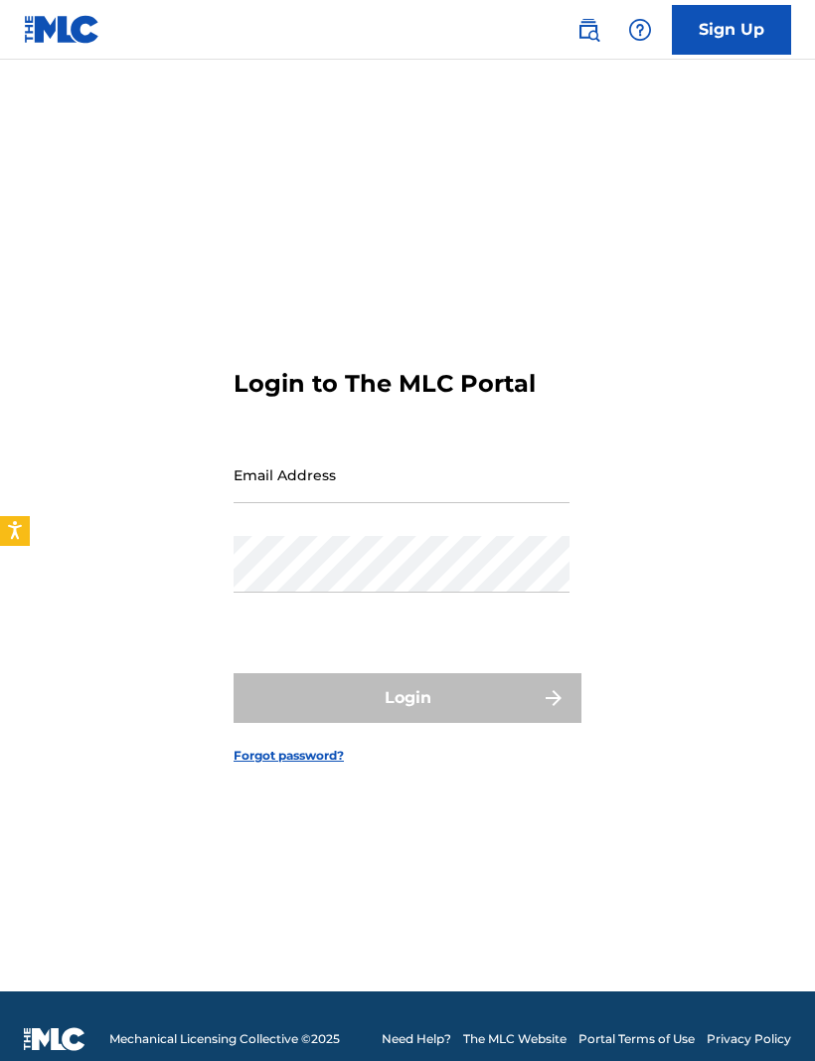
click at [358, 495] on input "Email Address" at bounding box center [402, 474] width 336 height 57
type input "[EMAIL_ADDRESS][DOMAIN_NAME]"
click at [408, 723] on button "Login" at bounding box center [408, 698] width 348 height 50
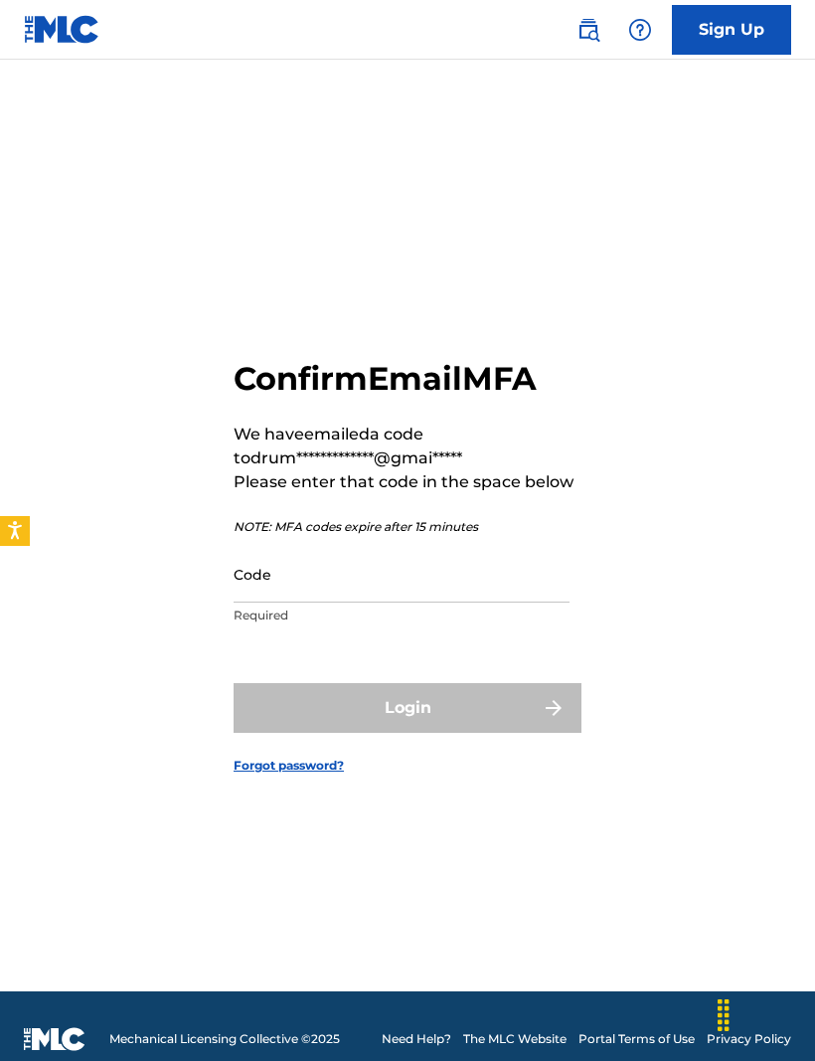
click at [329, 603] on input "Code" at bounding box center [402, 574] width 336 height 57
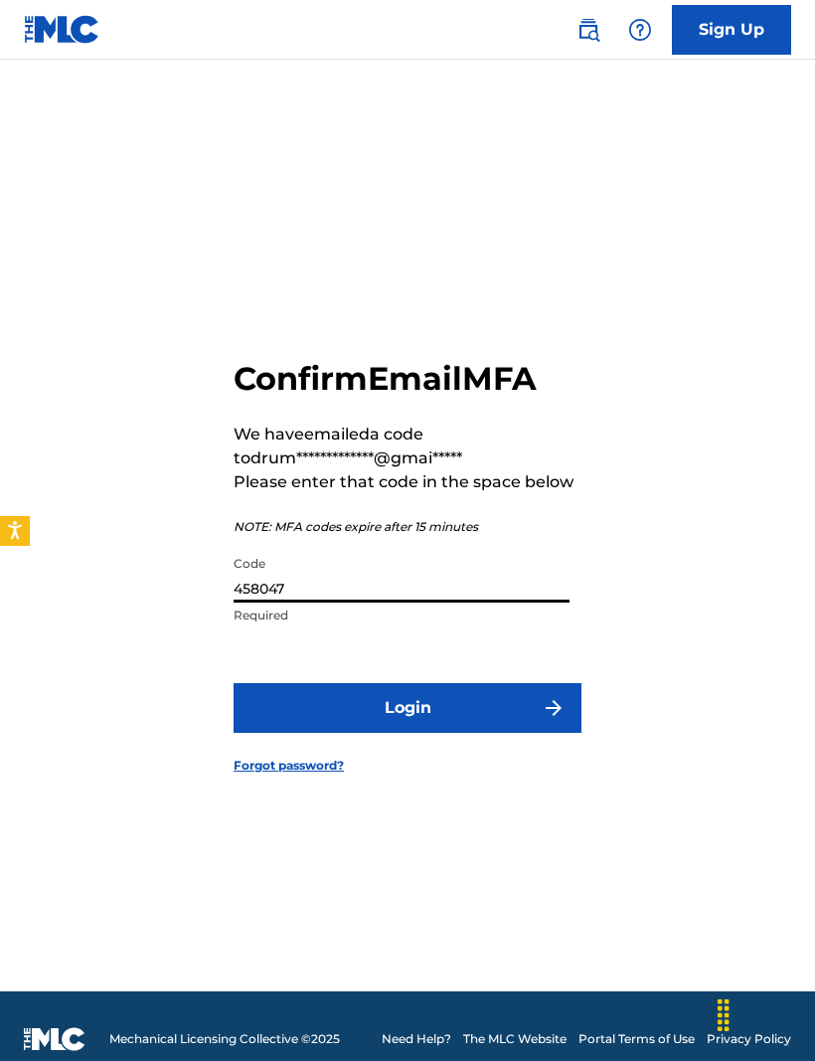
type input "458047"
click at [359, 720] on button "Login" at bounding box center [408, 708] width 348 height 50
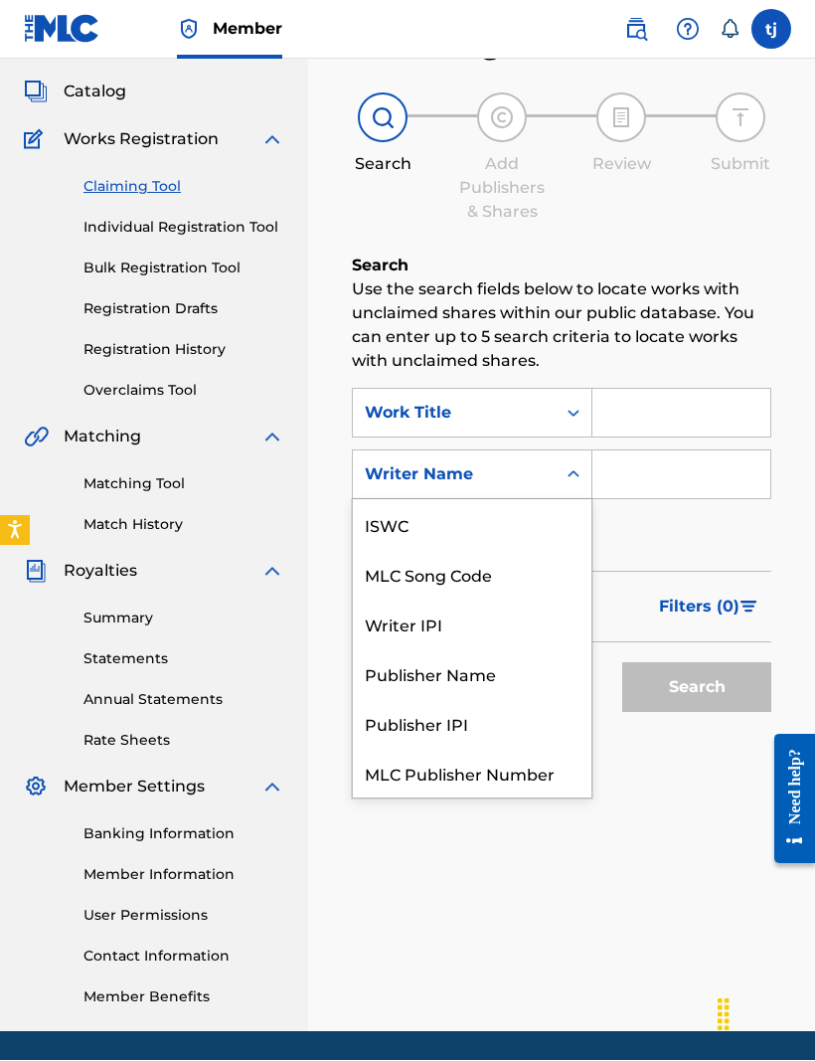
scroll to position [50, 0]
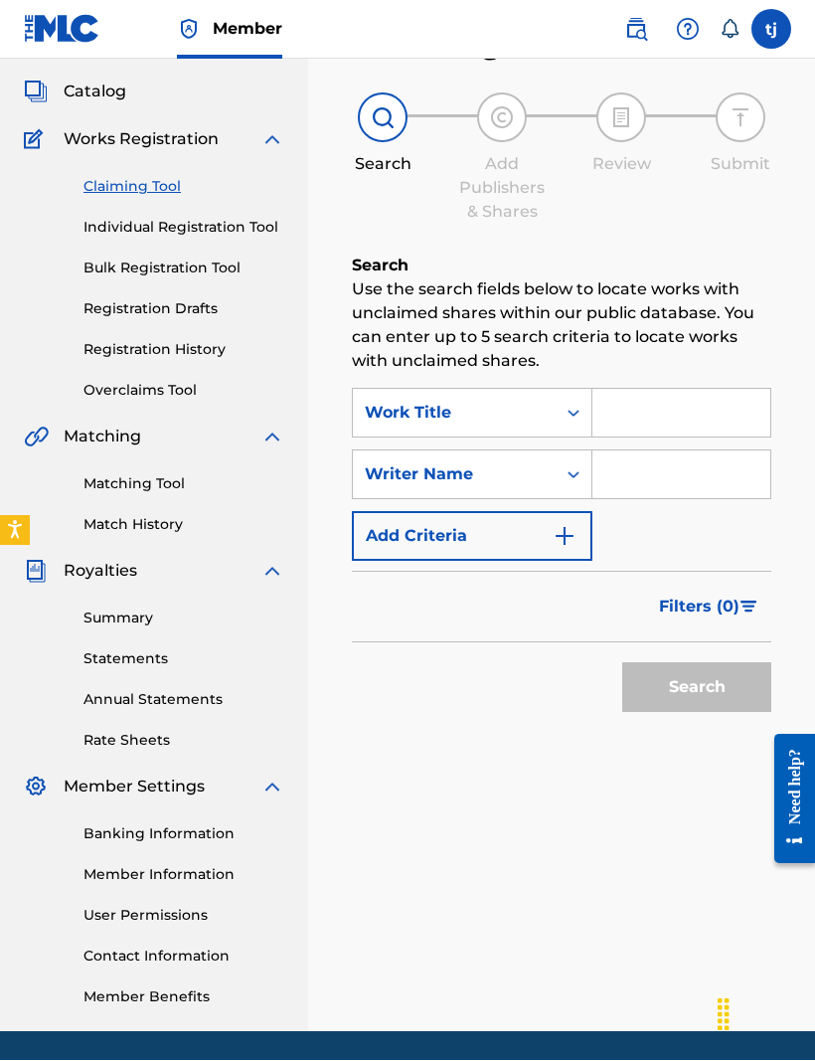
click at [466, 950] on div "Claiming Tool Search Add Publishers & Shares Review Submit Search Use the searc…" at bounding box center [561, 518] width 507 height 1028
click at [678, 413] on input "Search Form" at bounding box center [682, 414] width 178 height 48
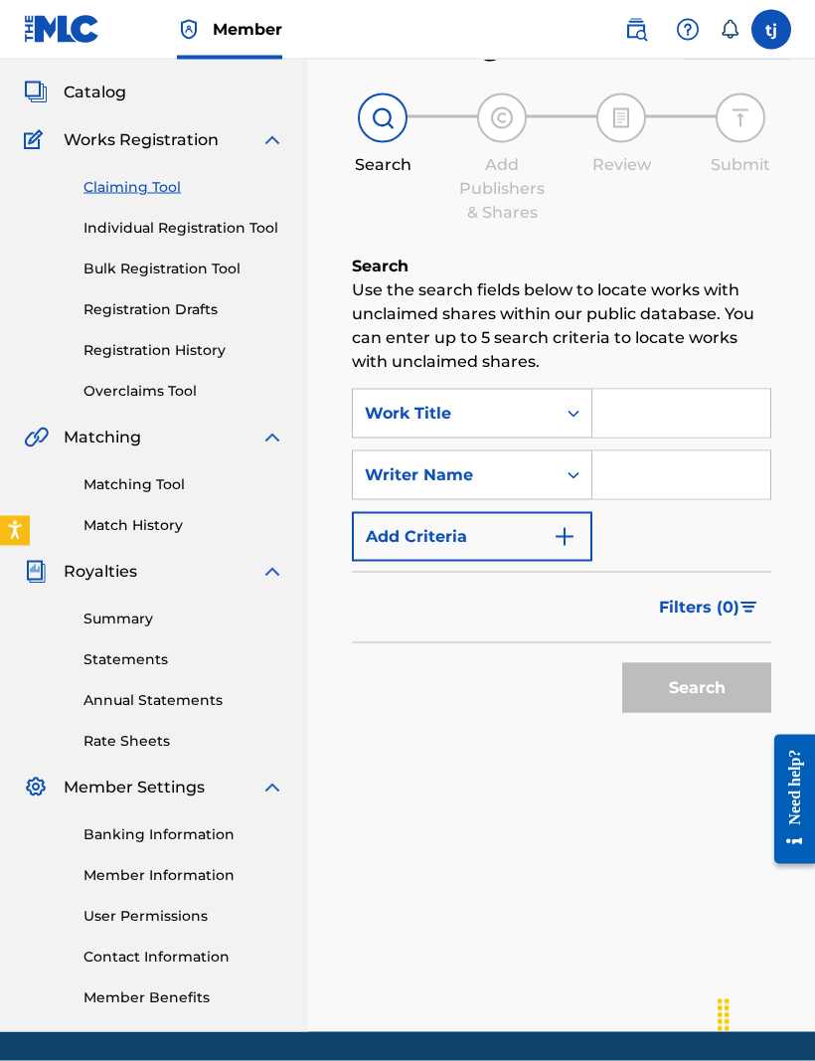
type input "L"
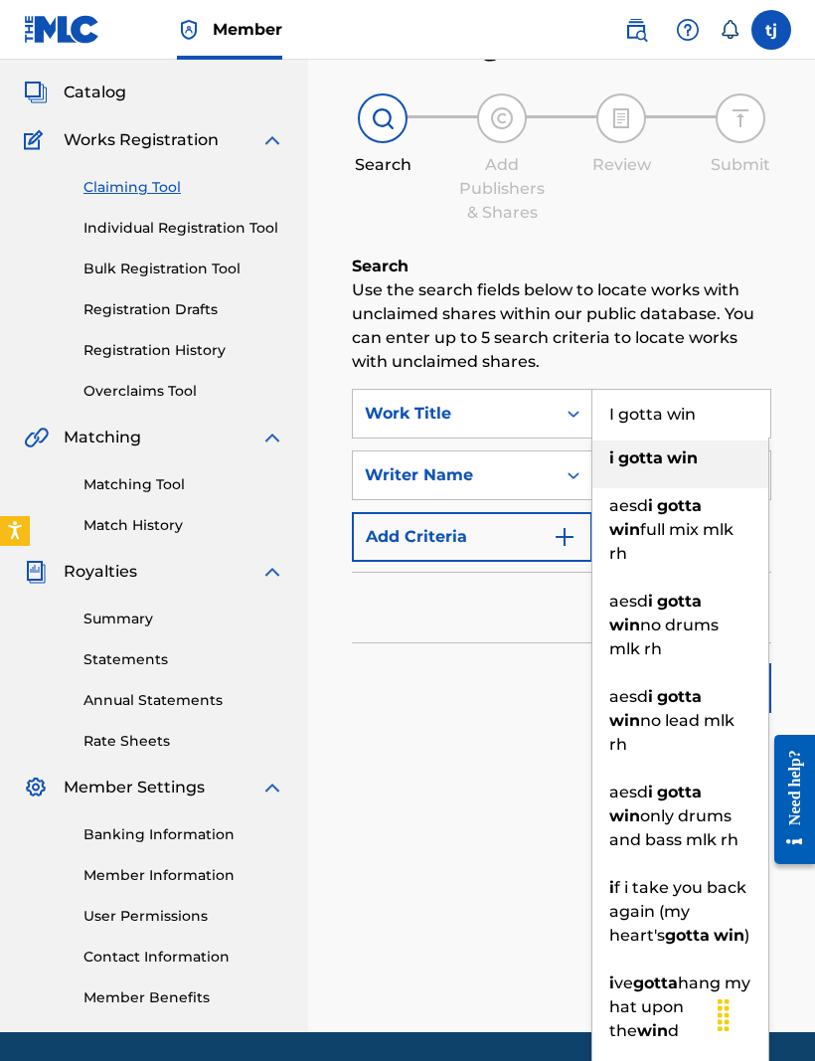
type input "I gotta win"
click at [457, 710] on div "Search" at bounding box center [562, 683] width 420 height 80
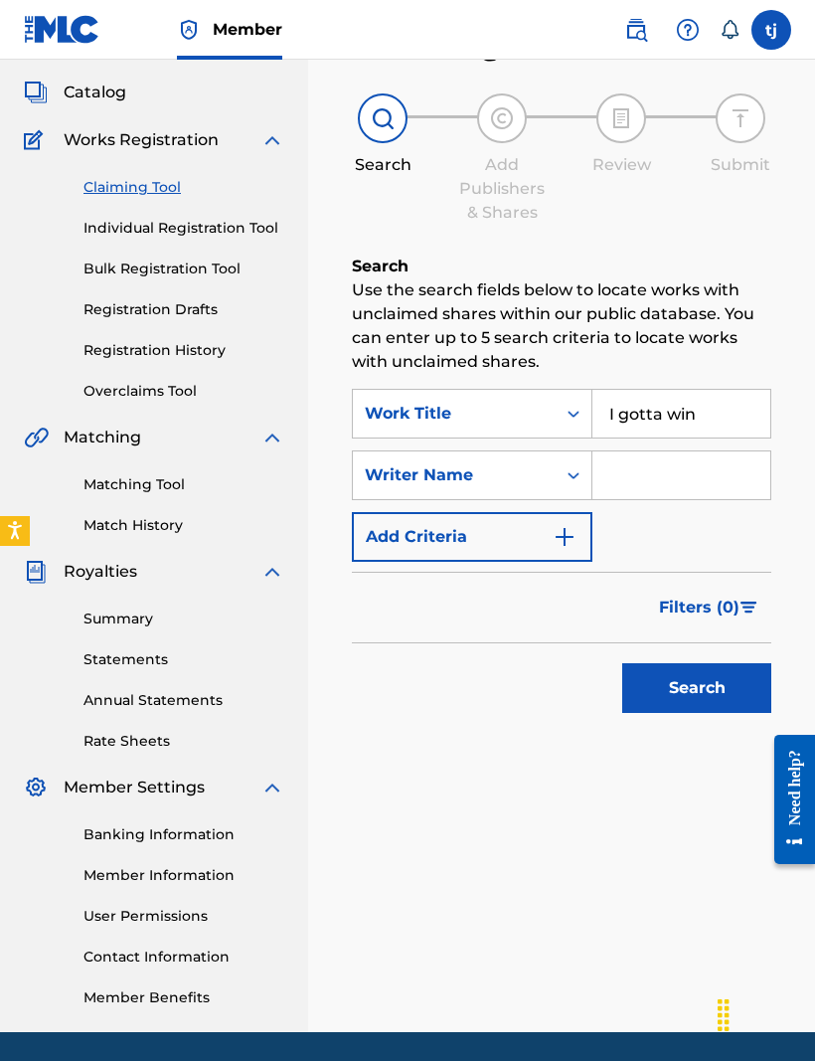
click at [667, 490] on input "Search Form" at bounding box center [682, 475] width 178 height 48
click at [497, 546] on button "Add Criteria" at bounding box center [472, 537] width 241 height 50
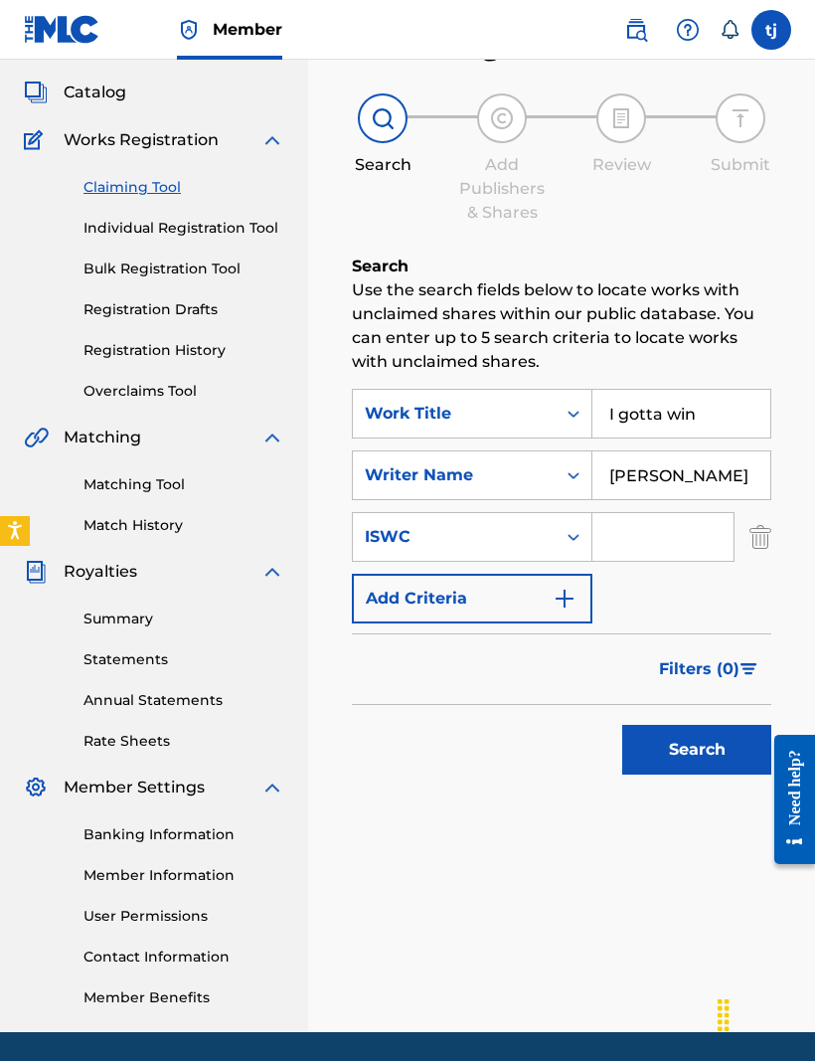
click at [697, 738] on button "Search" at bounding box center [696, 750] width 149 height 50
click at [768, 537] on img "Search Form" at bounding box center [761, 537] width 22 height 50
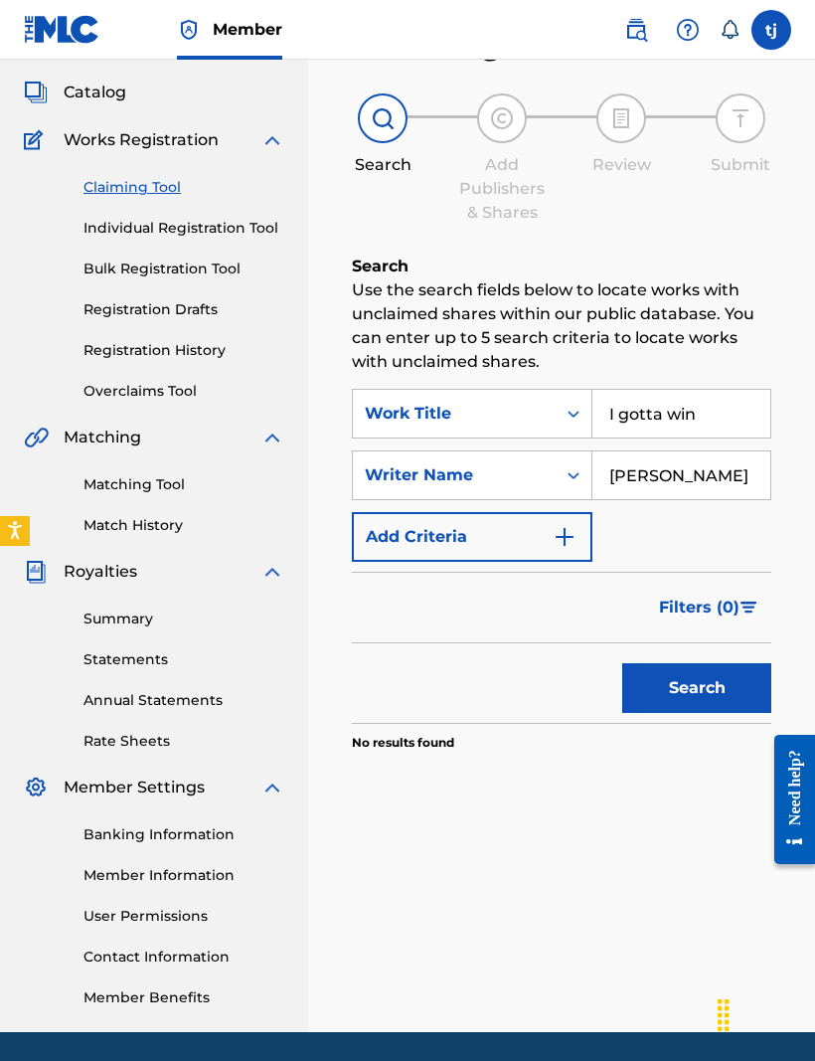
click at [720, 691] on button "Search" at bounding box center [696, 688] width 149 height 50
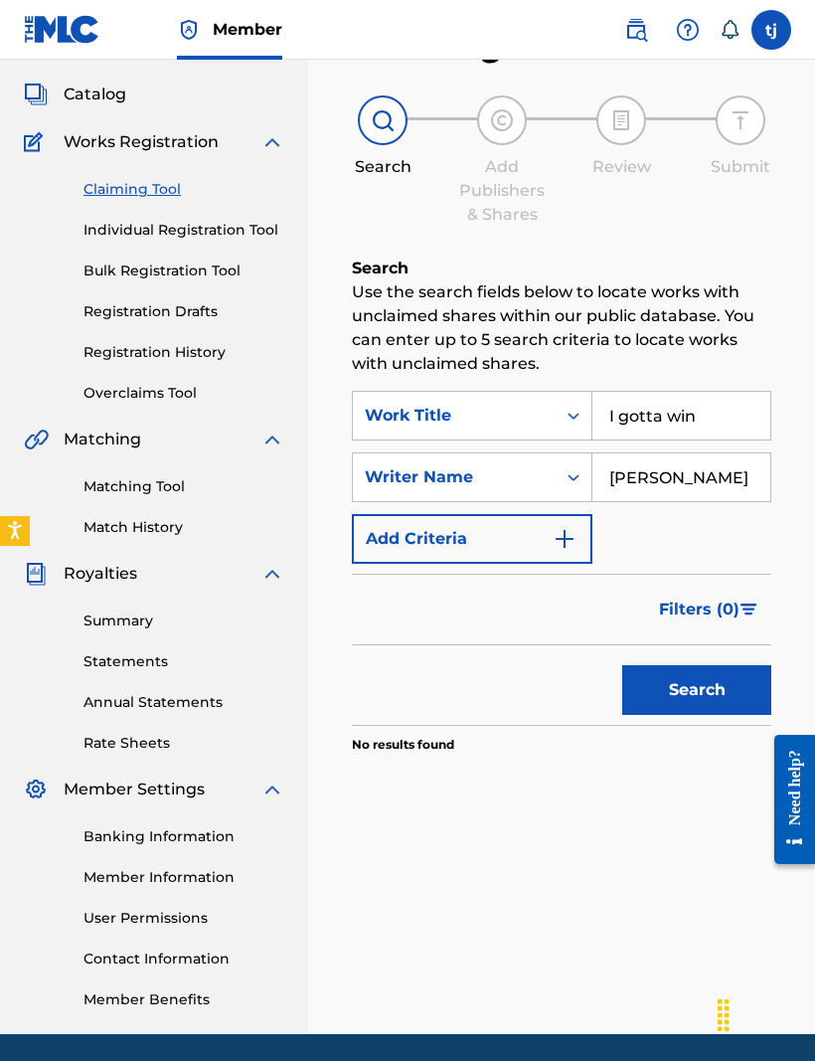
click at [701, 484] on input "50 cent" at bounding box center [682, 477] width 178 height 48
type input "5"
click at [697, 690] on button "Search" at bounding box center [696, 690] width 149 height 50
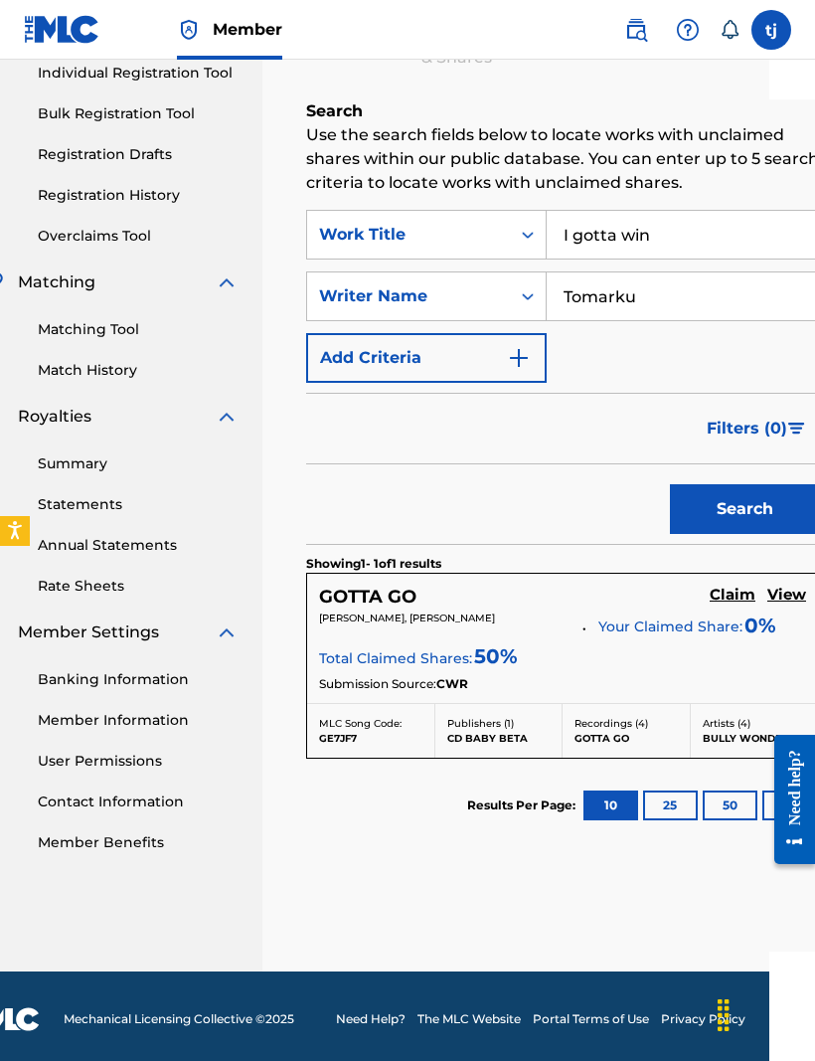
scroll to position [180, 46]
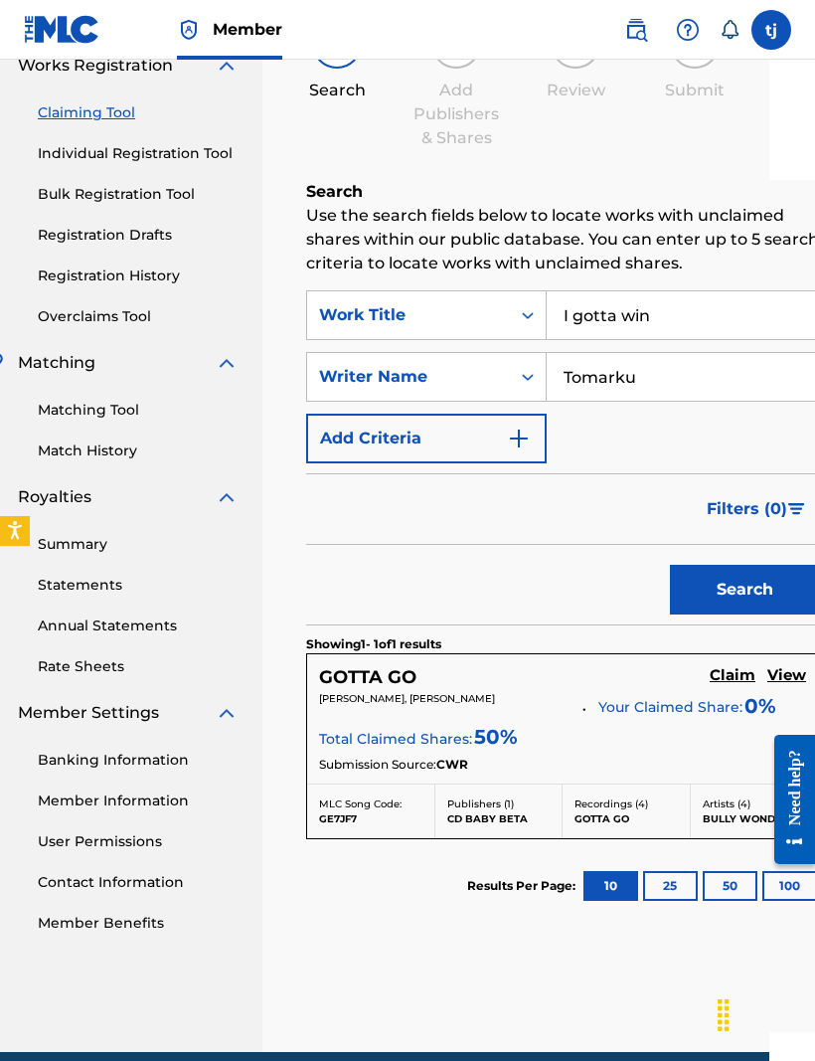
click at [691, 389] on input "Tomarku" at bounding box center [682, 377] width 271 height 48
type input "T"
click at [739, 599] on button "Search" at bounding box center [744, 590] width 149 height 50
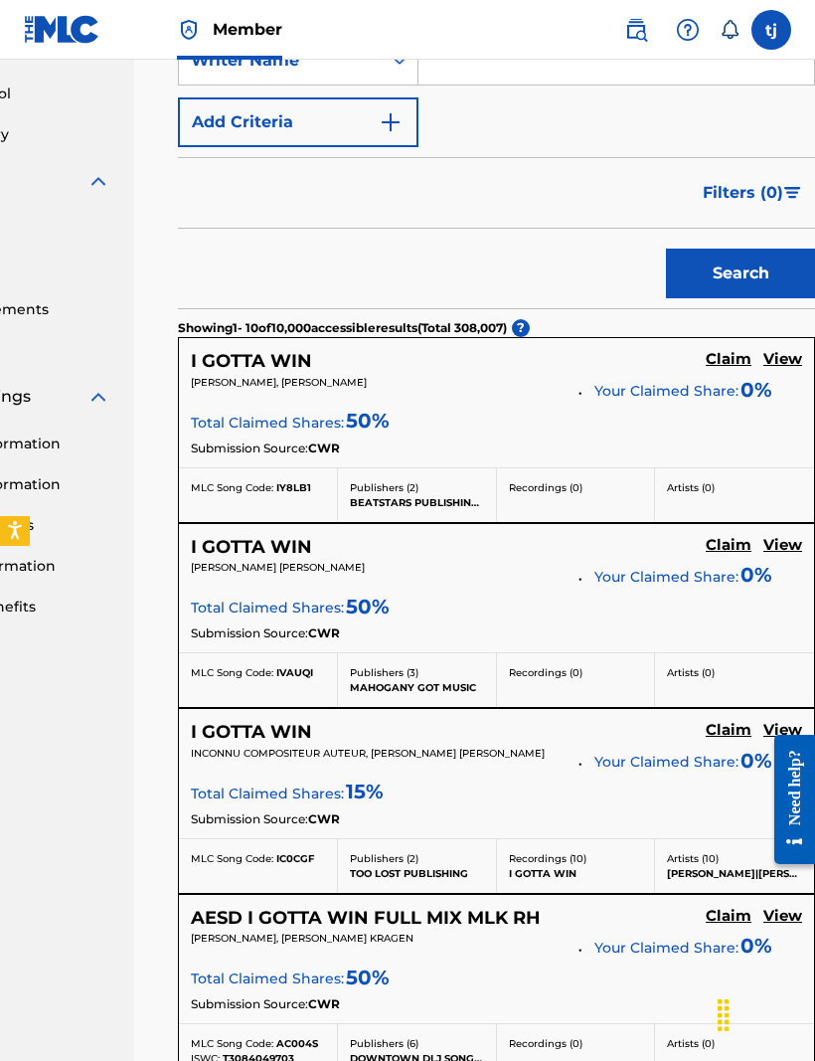
scroll to position [0, 174]
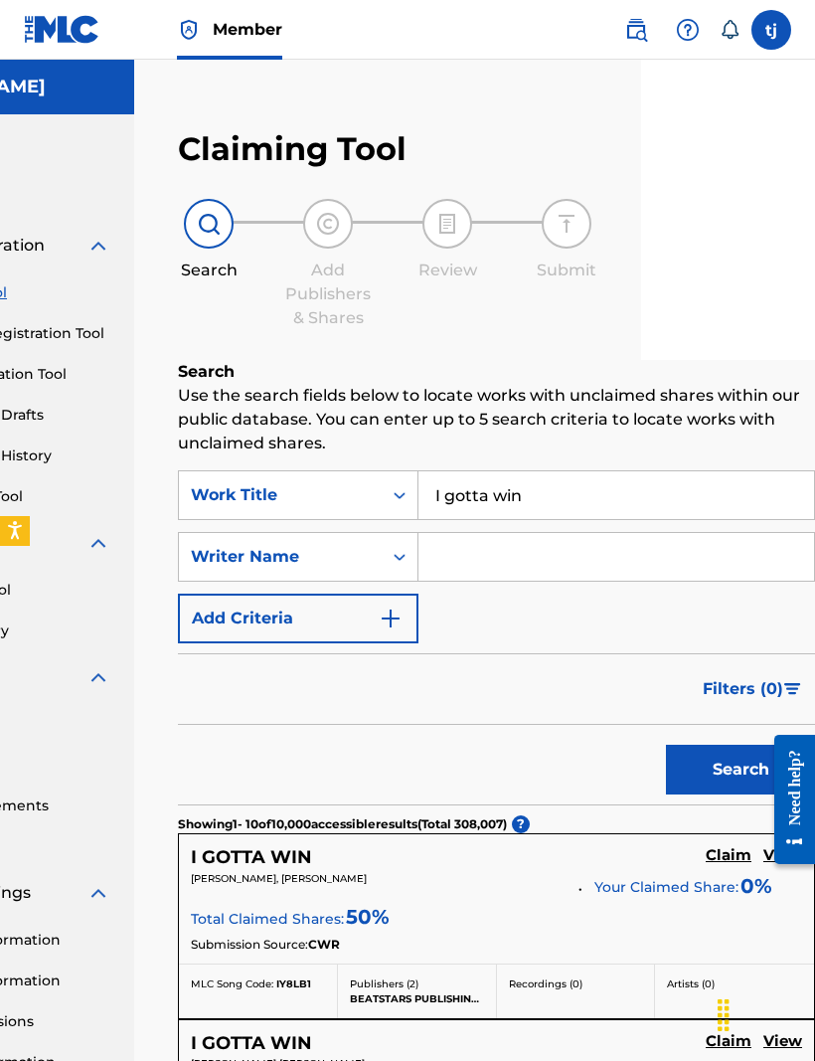
click at [436, 499] on input "I gotta win" at bounding box center [617, 495] width 396 height 48
click at [740, 770] on button "Search" at bounding box center [740, 770] width 149 height 50
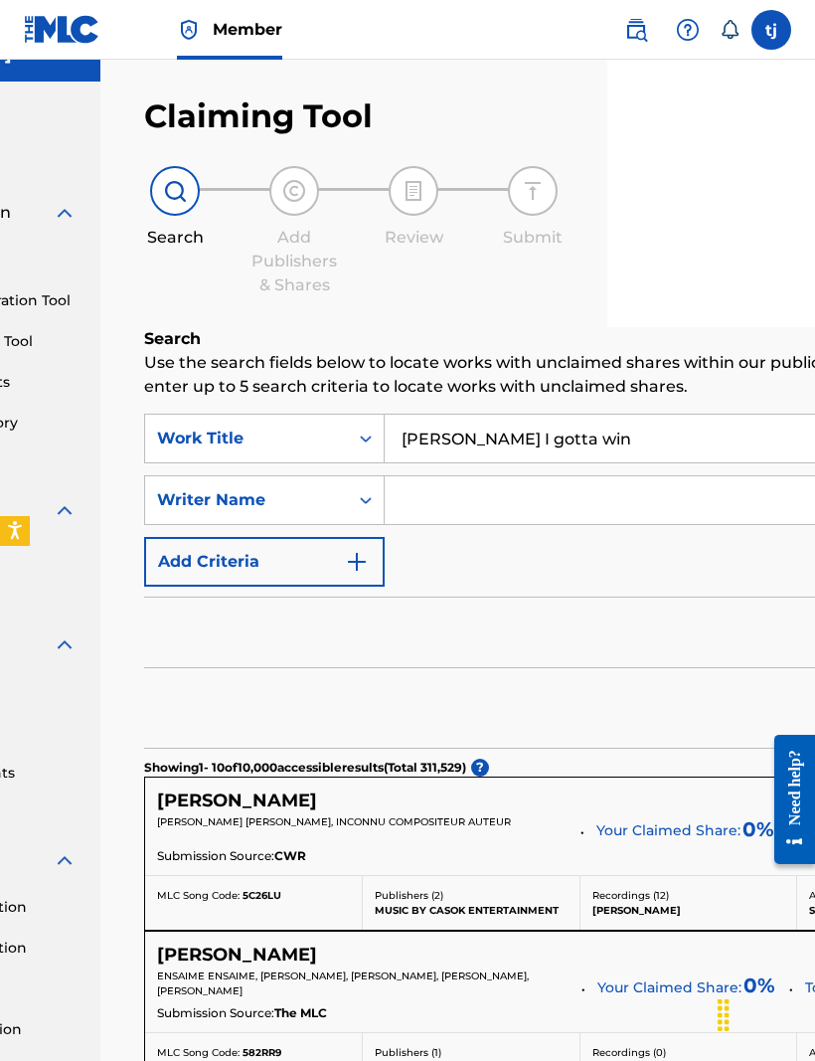
scroll to position [0, 208]
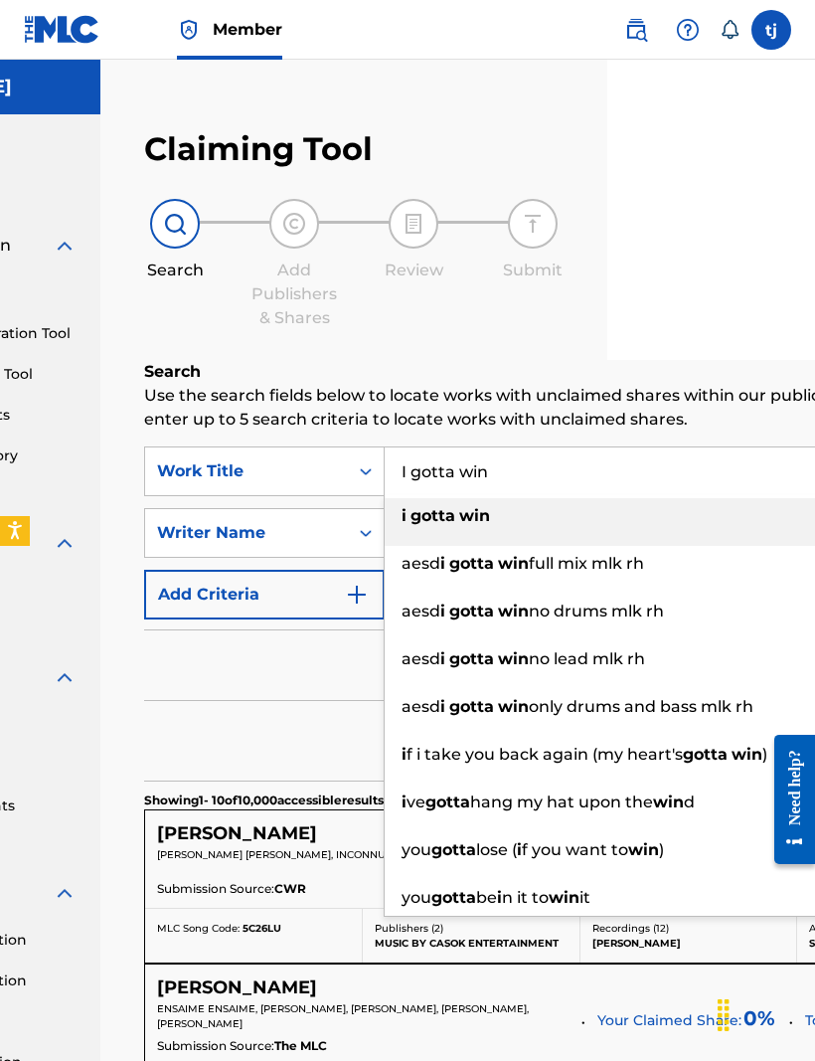
type input "I gotta win"
click at [288, 701] on div "Filters ( 0 )" at bounding box center [580, 665] width 872 height 72
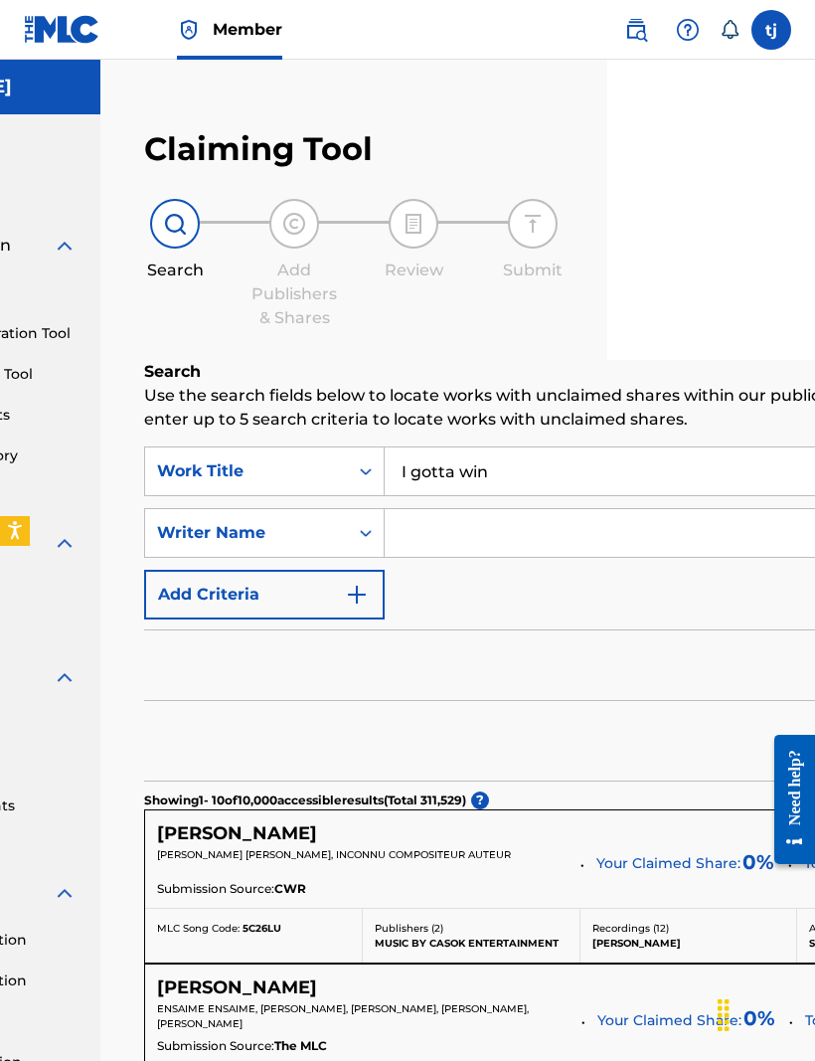
click at [452, 557] on input "Search Form" at bounding box center [700, 533] width 630 height 48
type input "Curtis Jackson"
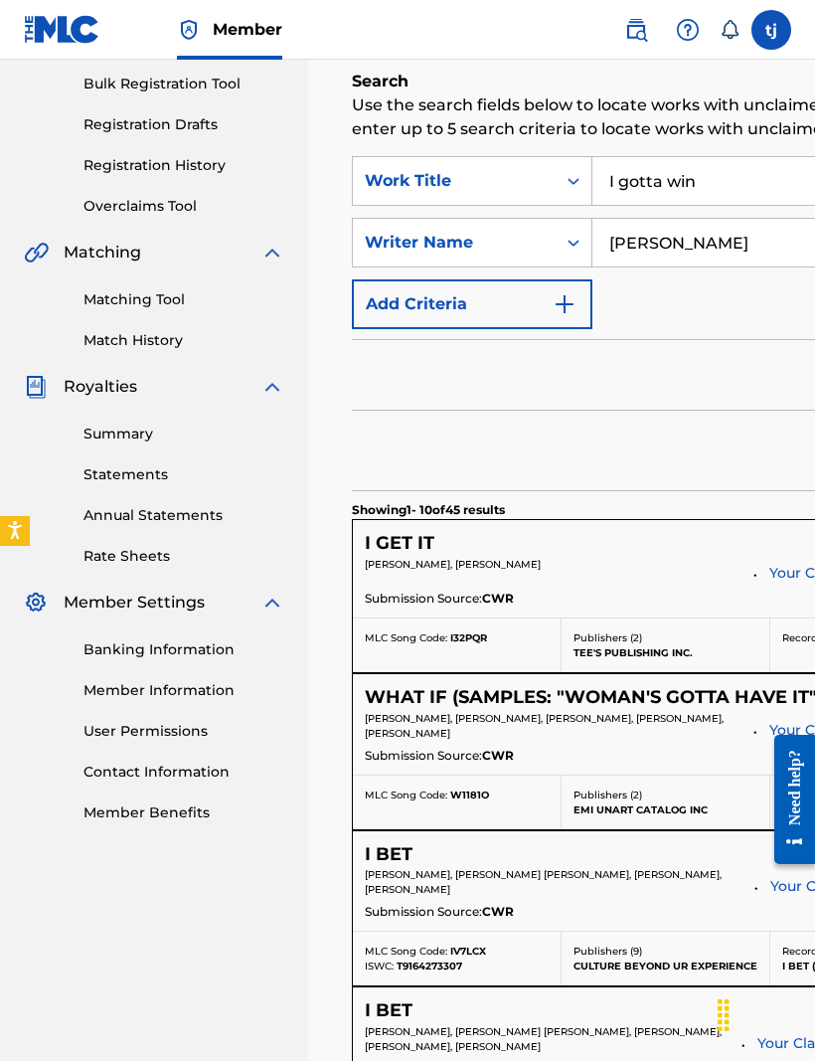
scroll to position [247, 0]
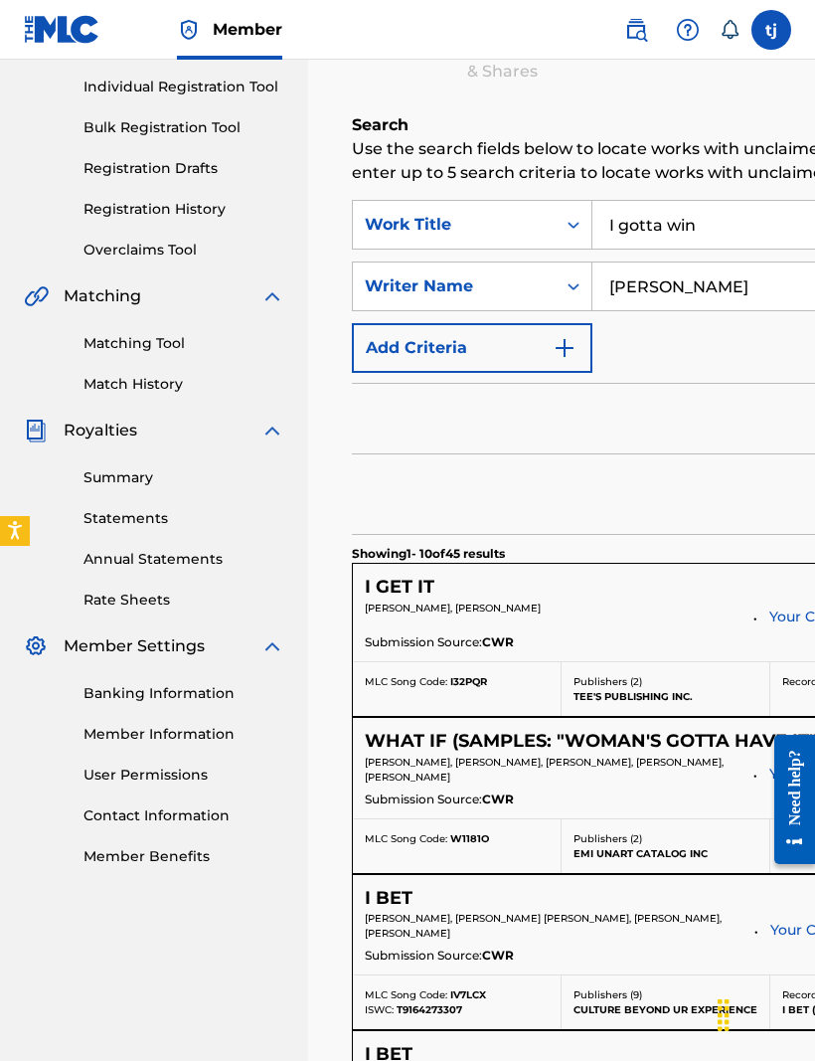
click at [566, 360] on img "Search Form" at bounding box center [565, 348] width 24 height 24
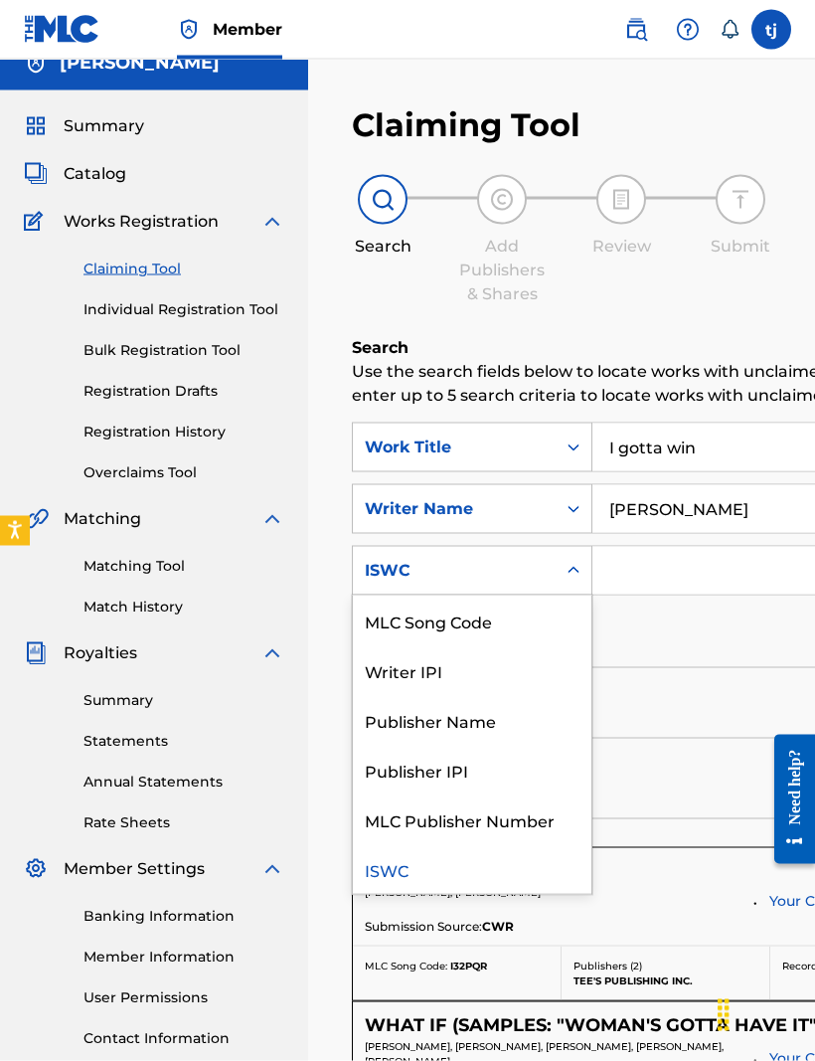
scroll to position [0, 0]
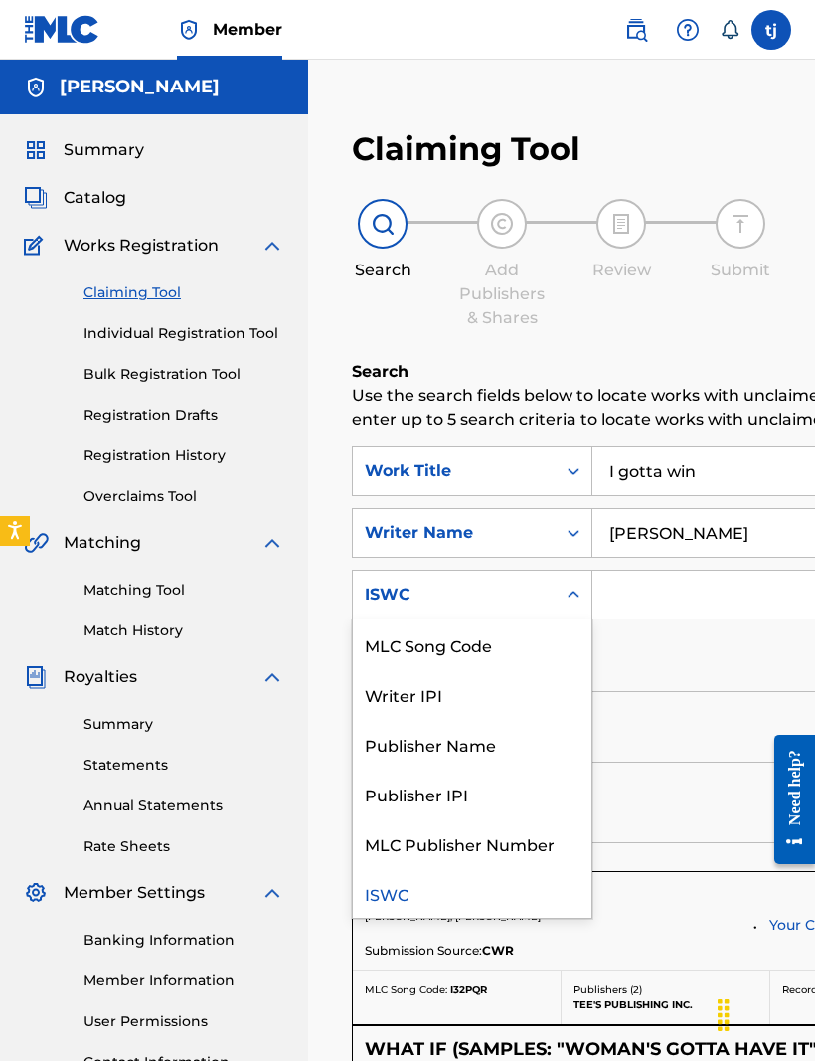
click at [77, 195] on span "Catalog" at bounding box center [95, 198] width 63 height 24
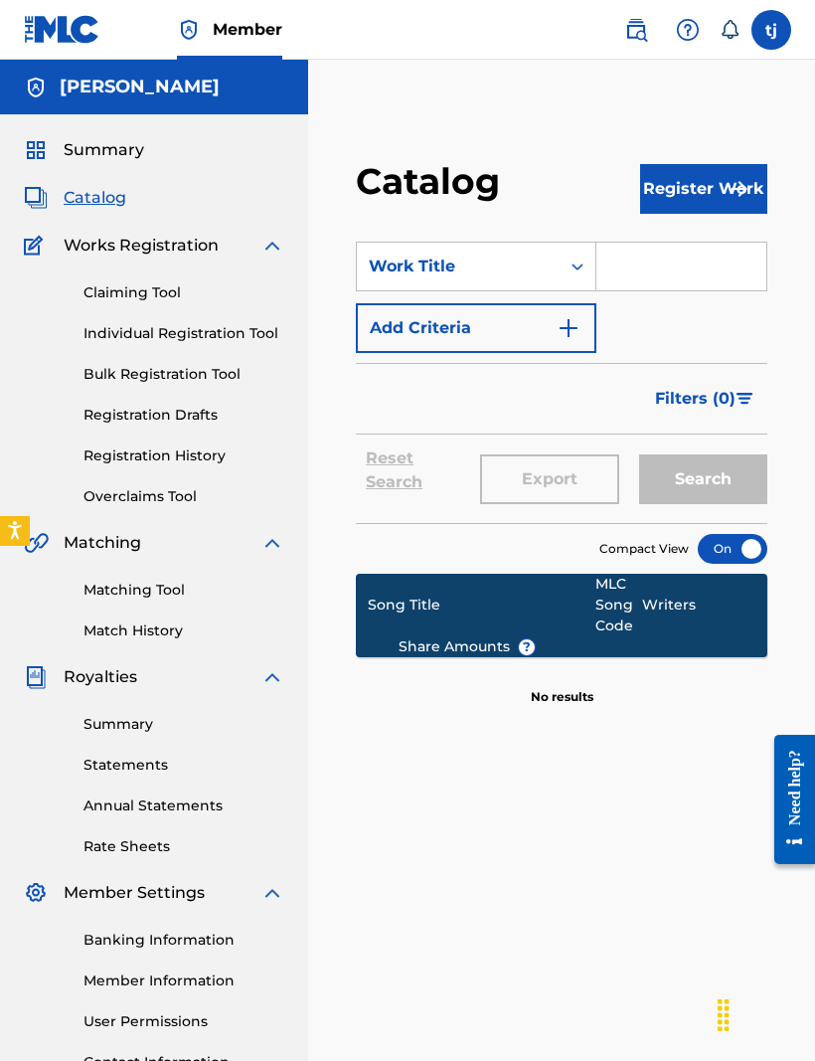
click at [178, 289] on link "Claiming Tool" at bounding box center [184, 292] width 201 height 21
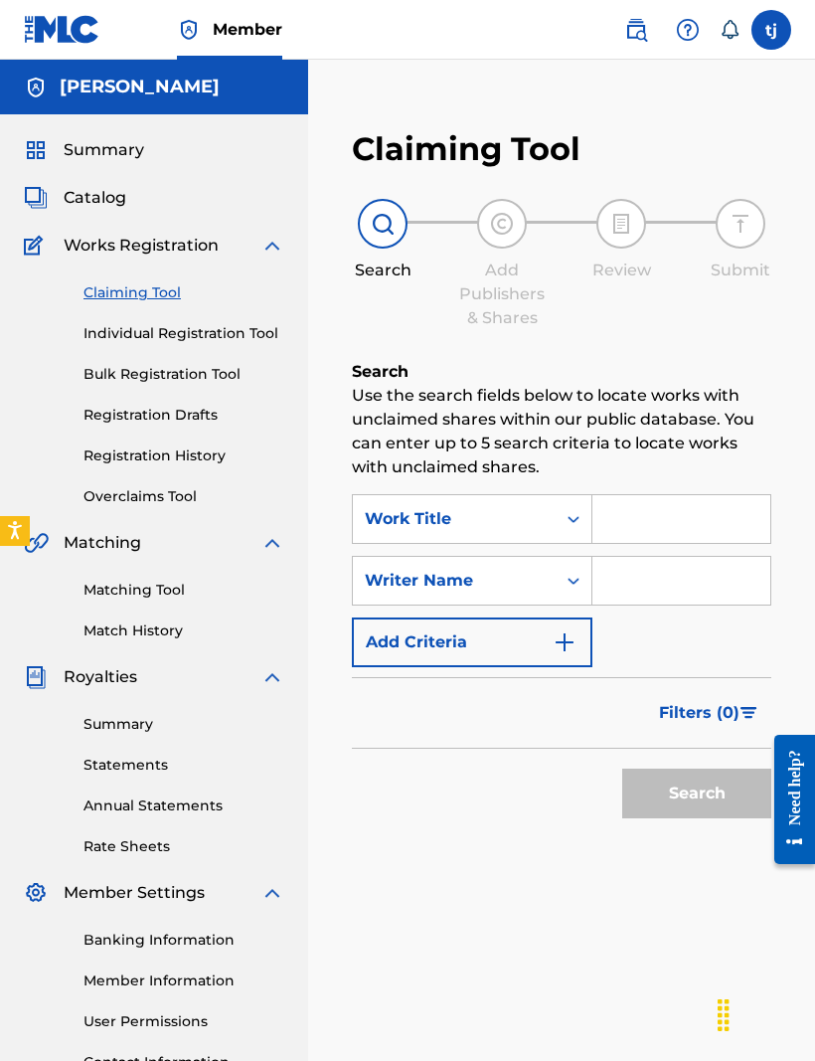
click at [685, 519] on input "Search Form" at bounding box center [682, 519] width 178 height 48
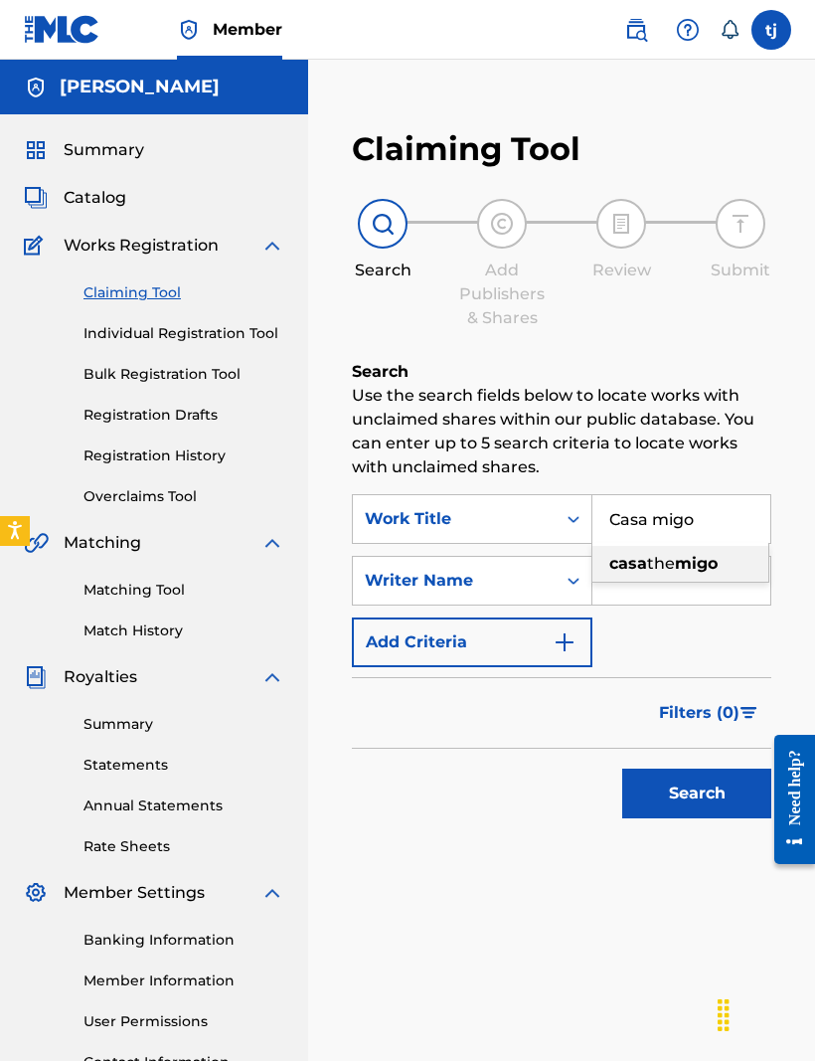
type input "Casa migo"
click at [633, 602] on input "Search Form" at bounding box center [682, 581] width 178 height 48
type input "Tomarkus jones"
click at [697, 794] on button "Search" at bounding box center [696, 794] width 149 height 50
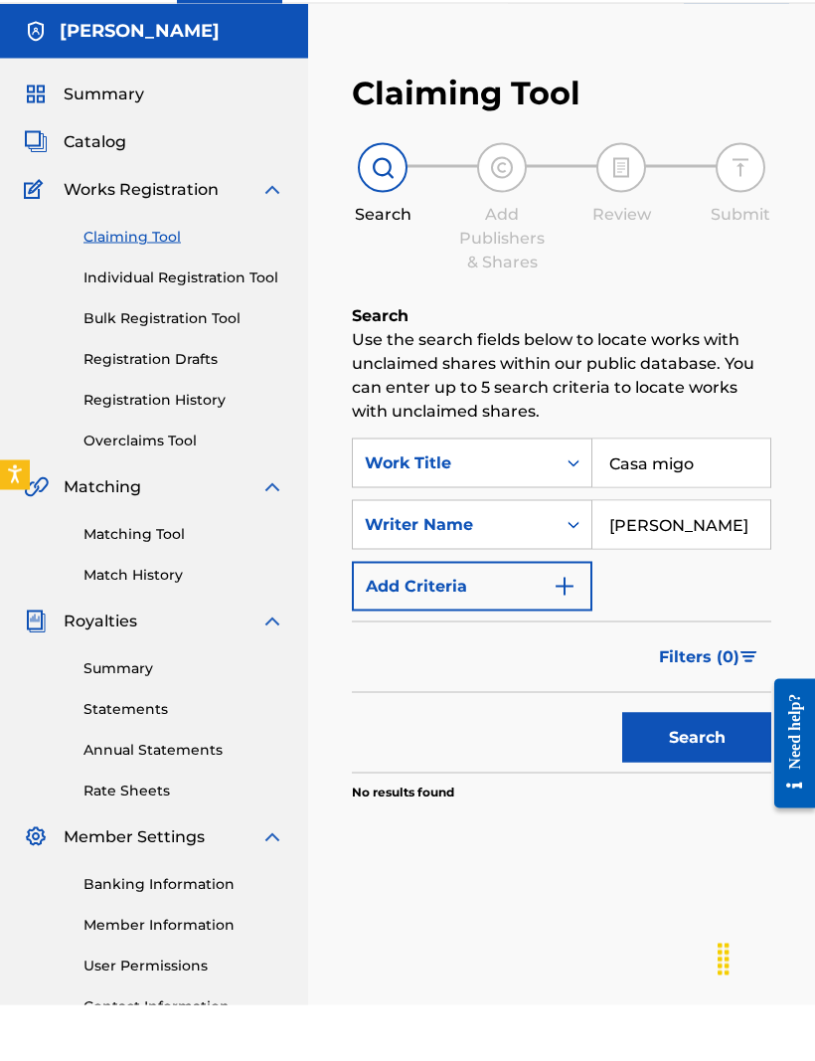
click at [717, 495] on input "Casa migo" at bounding box center [682, 519] width 178 height 48
type input "C"
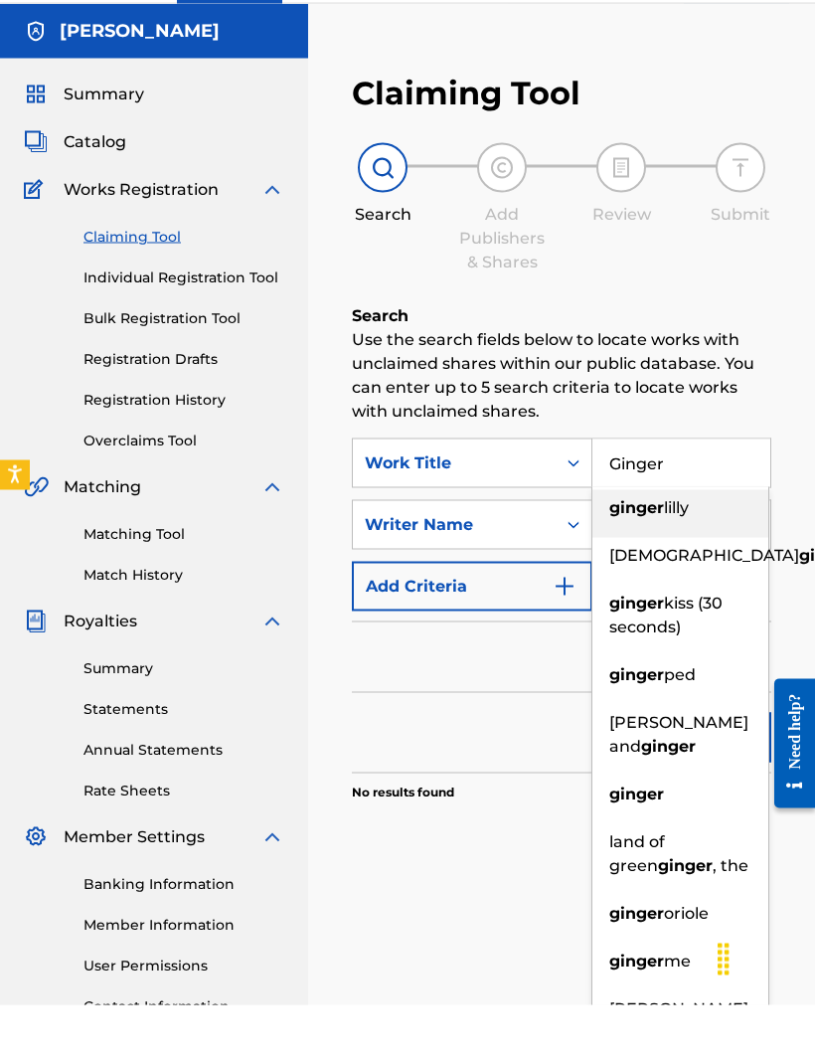
type input "Ginger"
click at [378, 677] on div "Filters ( 0 )" at bounding box center [562, 713] width 420 height 72
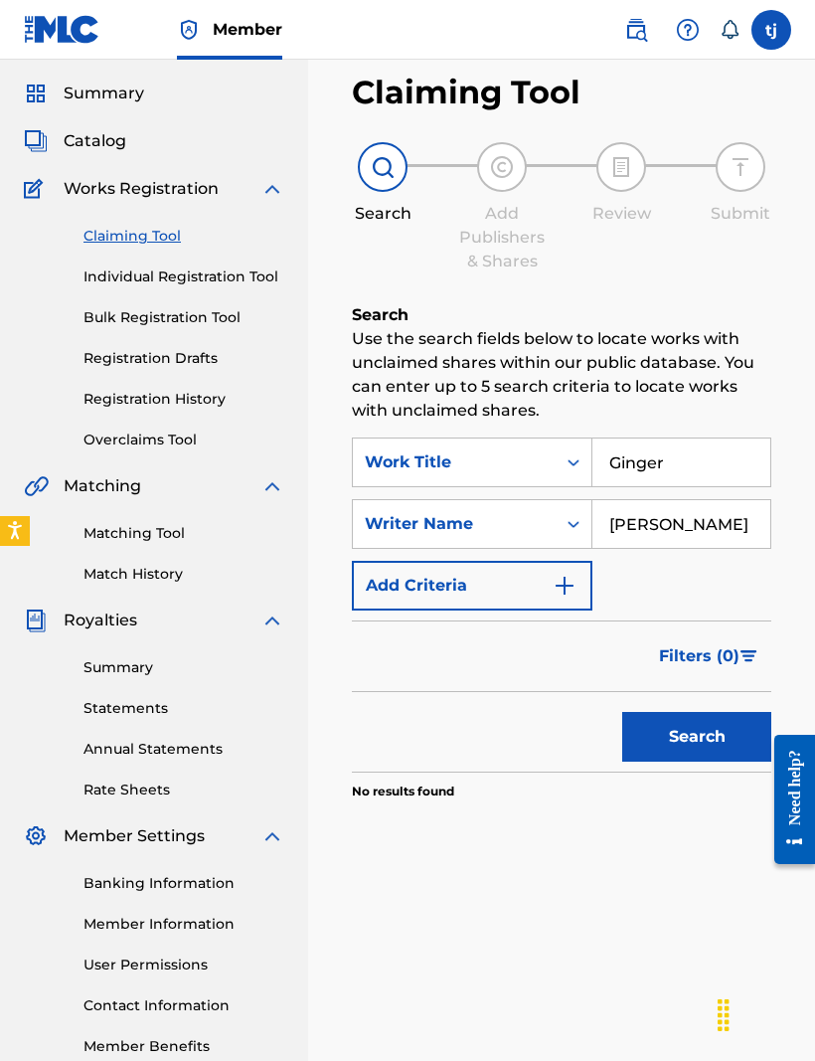
click at [704, 740] on button "Search" at bounding box center [696, 737] width 149 height 50
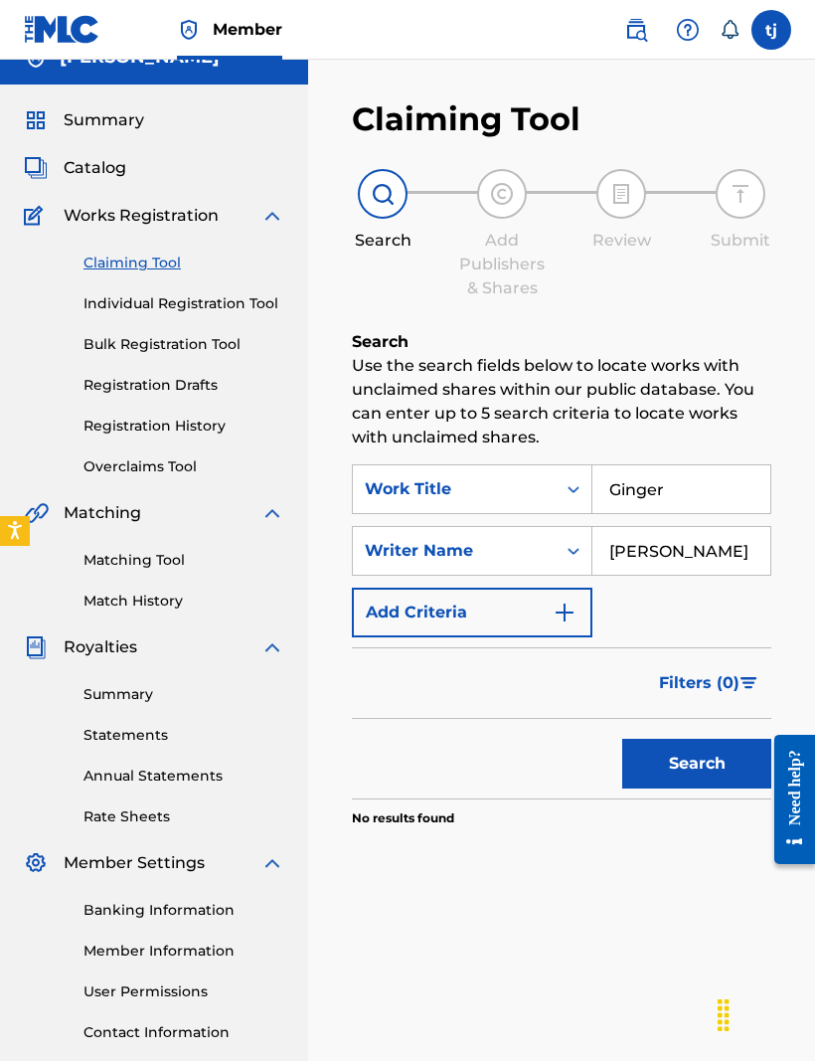
scroll to position [25, 0]
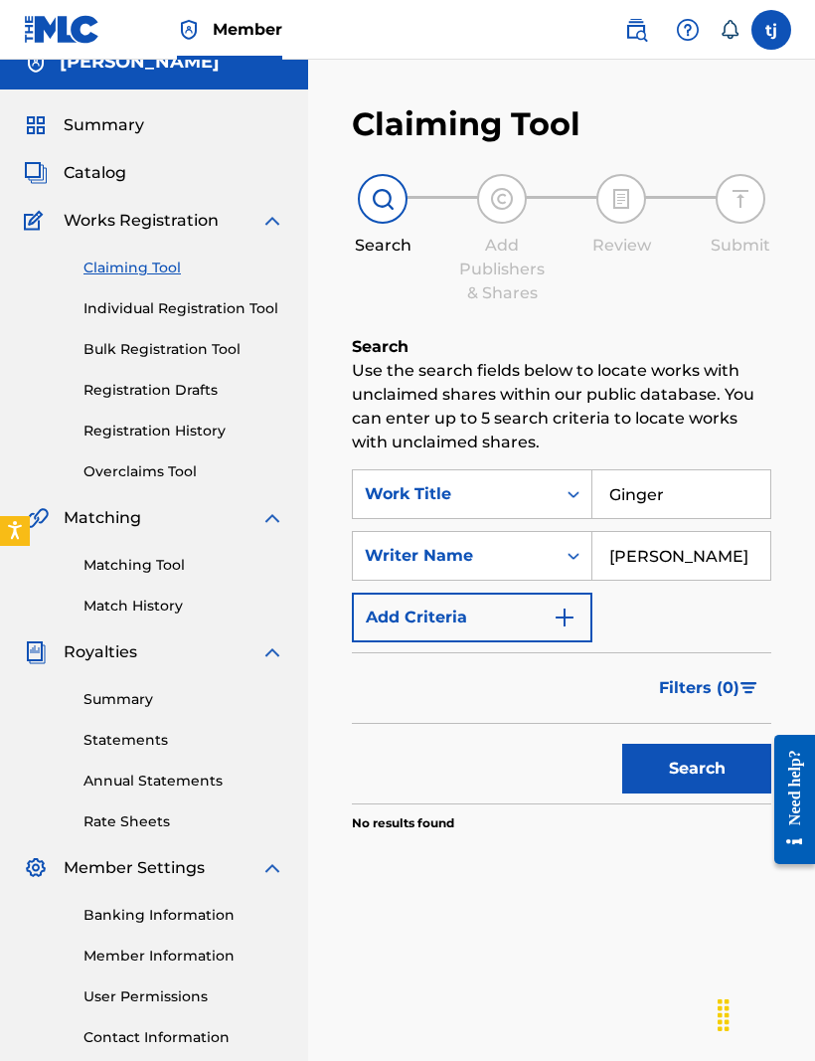
click at [122, 307] on link "Individual Registration Tool" at bounding box center [184, 308] width 201 height 21
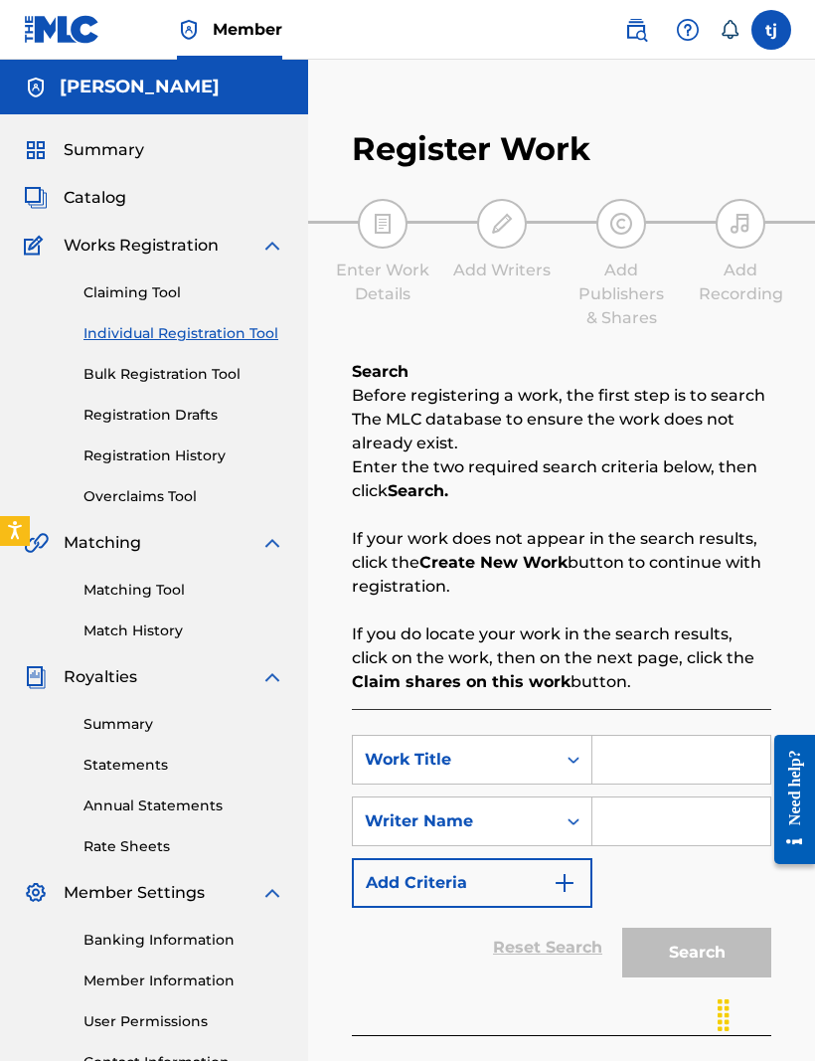
click at [144, 294] on link "Claiming Tool" at bounding box center [184, 292] width 201 height 21
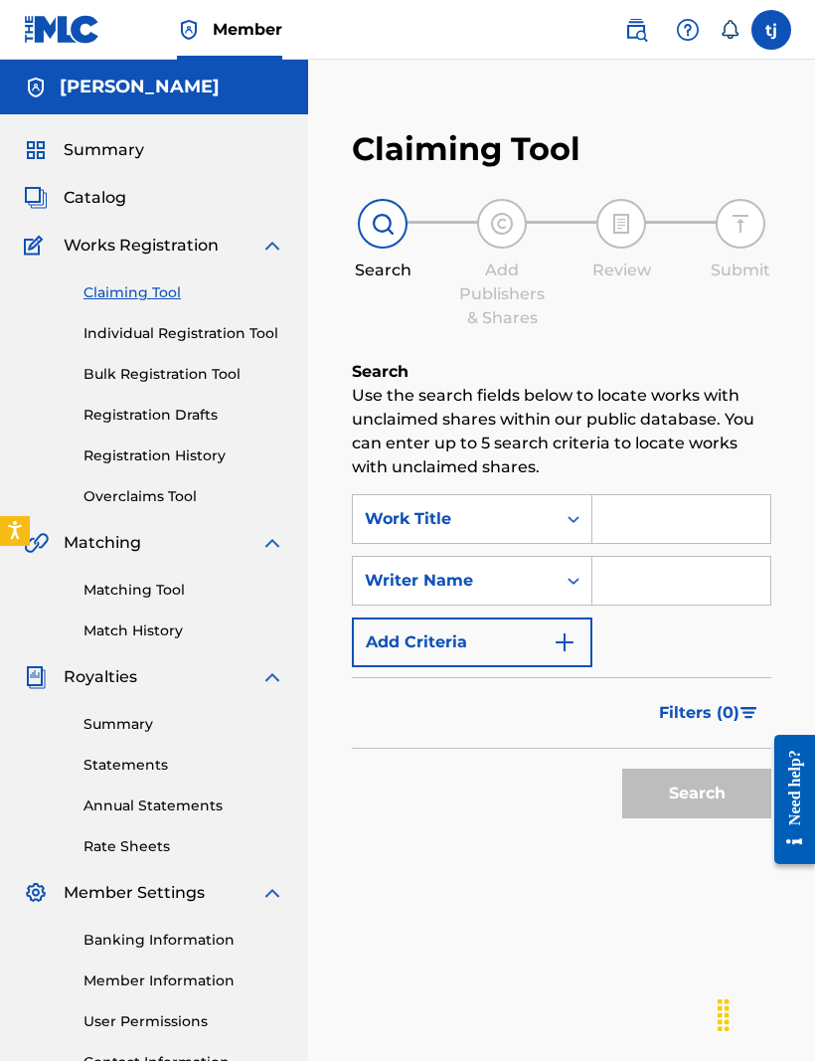
click at [100, 206] on span "Catalog" at bounding box center [95, 198] width 63 height 24
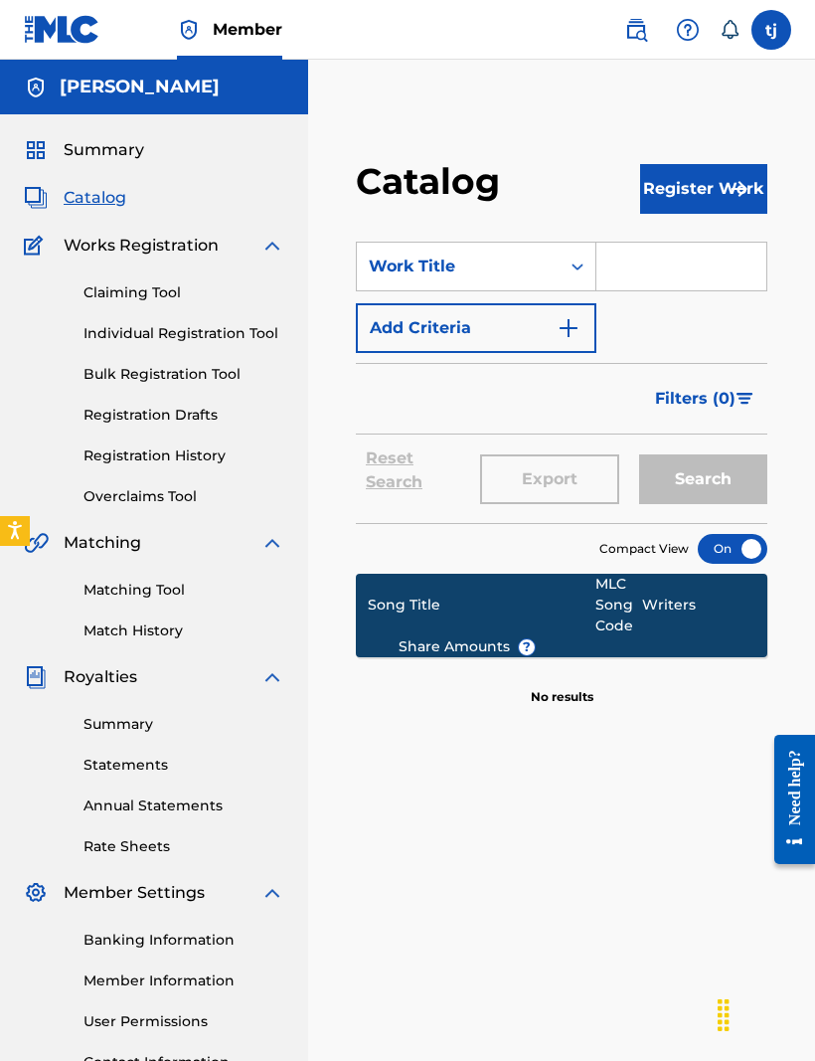
click at [85, 157] on span "Summary" at bounding box center [104, 150] width 81 height 24
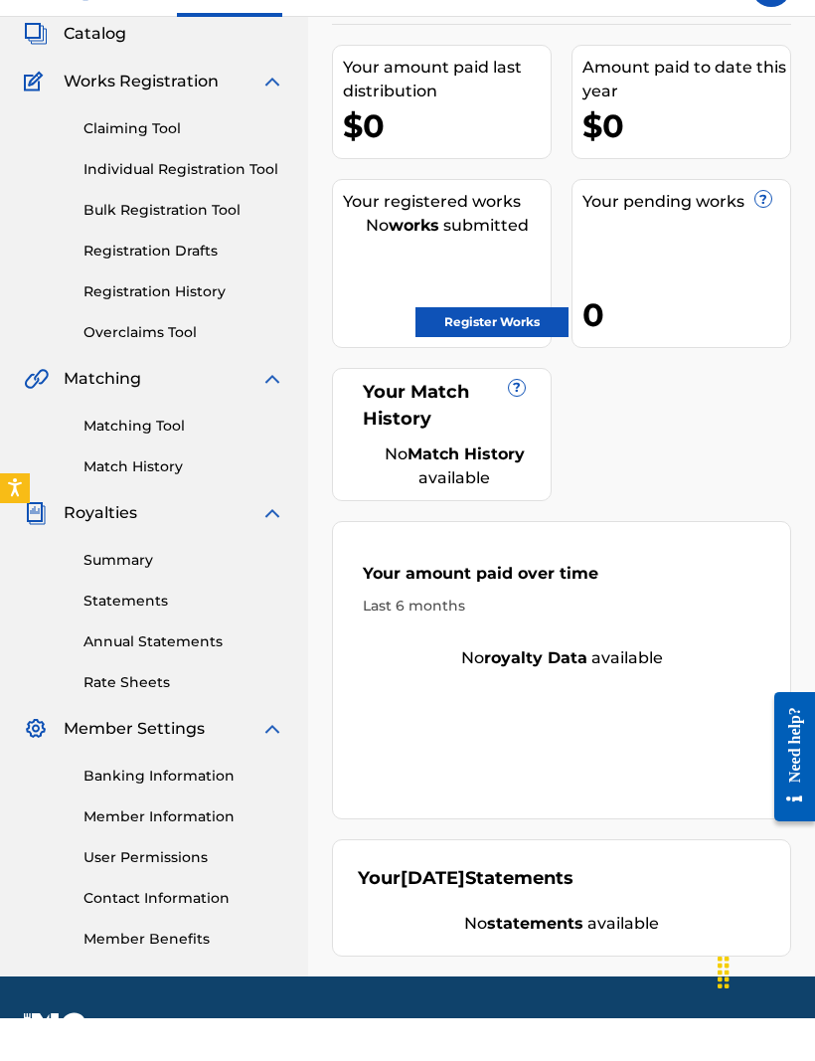
scroll to position [108, 0]
